Goal: Navigation & Orientation: Understand site structure

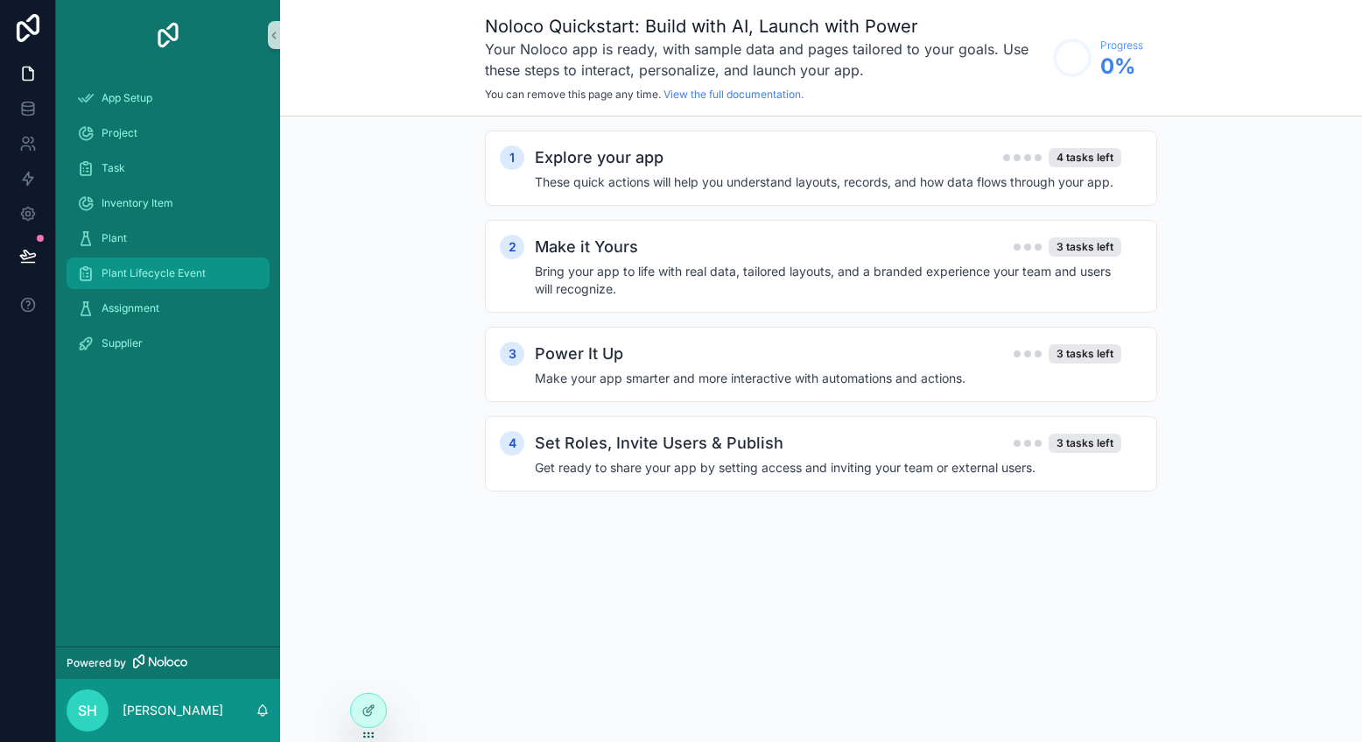
click at [158, 270] on span "Plant Lifecycle Event" at bounding box center [154, 273] width 104 height 14
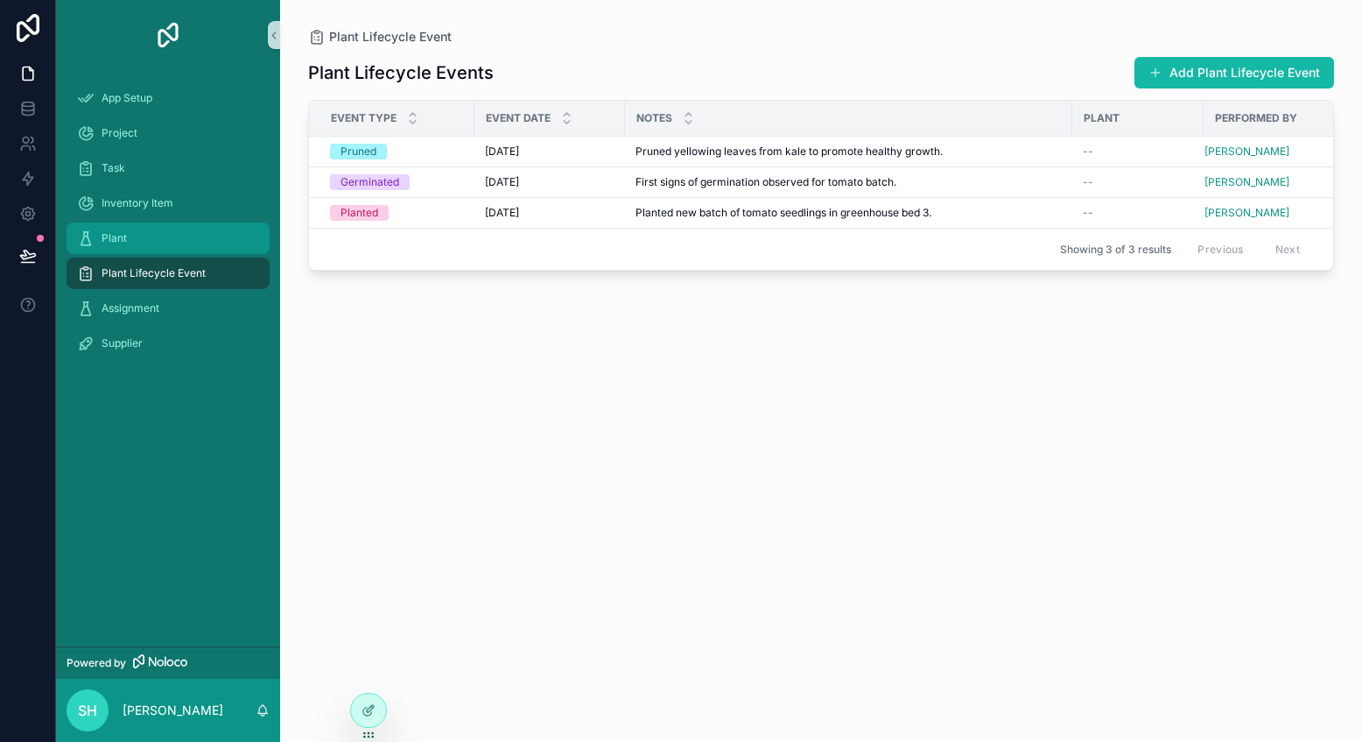
click at [167, 251] on div "Plant" at bounding box center [168, 238] width 182 height 28
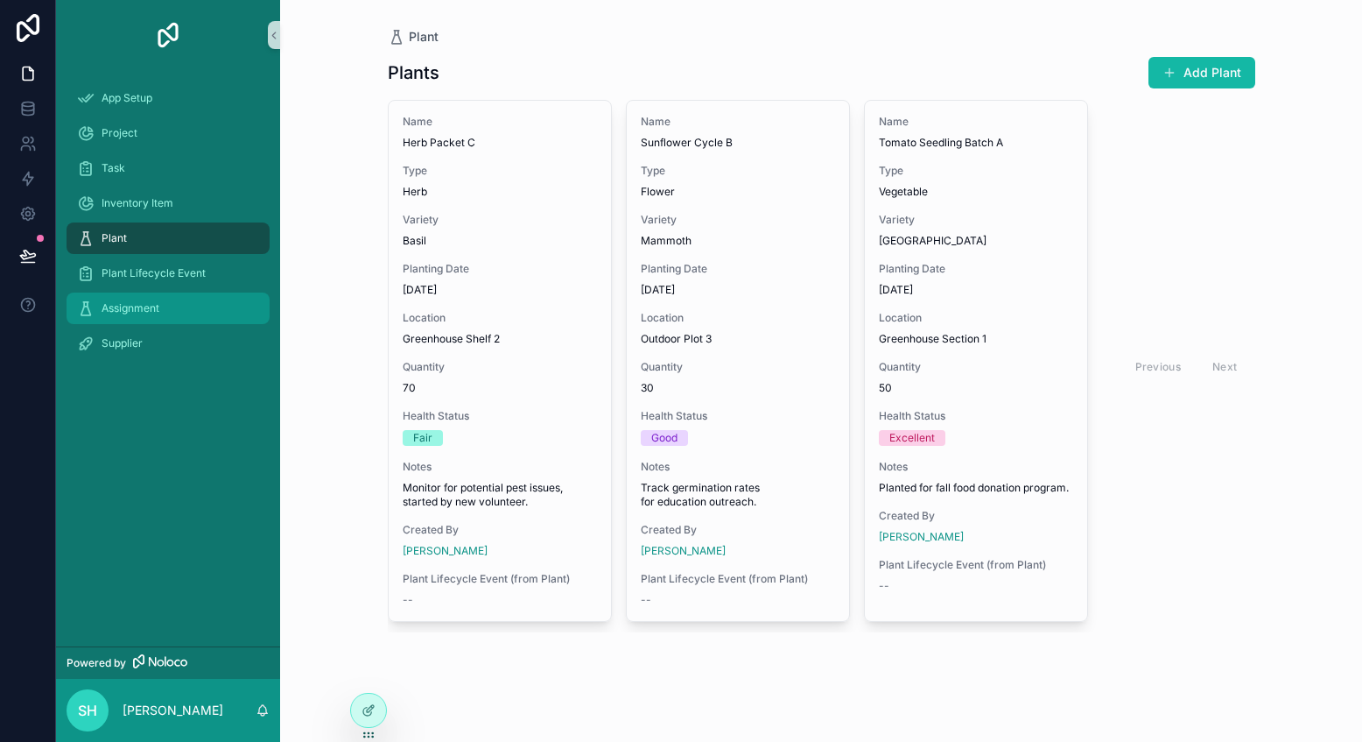
click at [173, 311] on div "Assignment" at bounding box center [168, 308] width 182 height 28
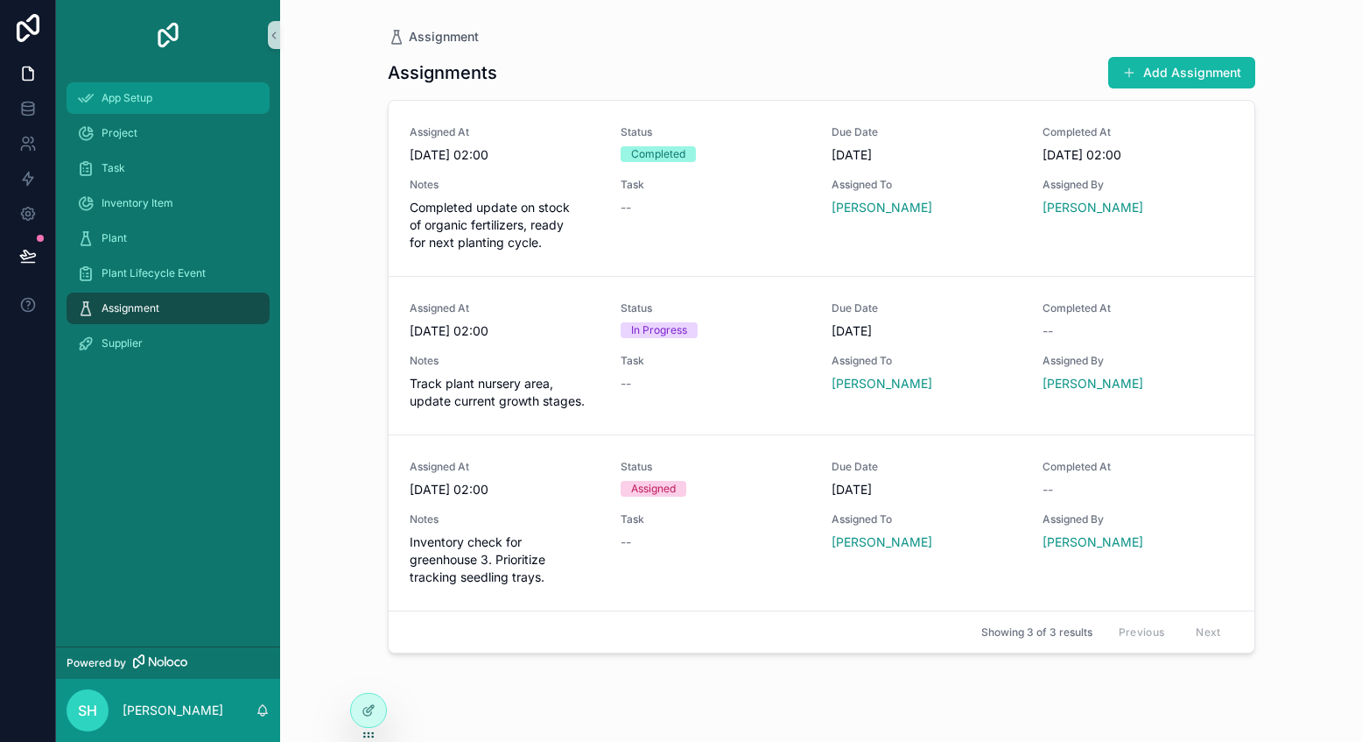
click at [173, 92] on div "App Setup" at bounding box center [168, 98] width 182 height 28
